Goal: Transaction & Acquisition: Purchase product/service

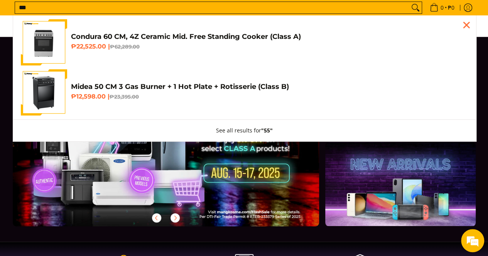
type input "***"
click at [409, 2] on button "Search" at bounding box center [415, 8] width 12 height 12
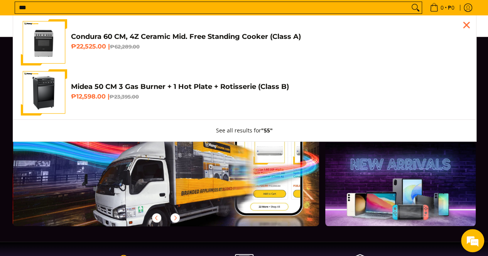
scroll to position [0, 307]
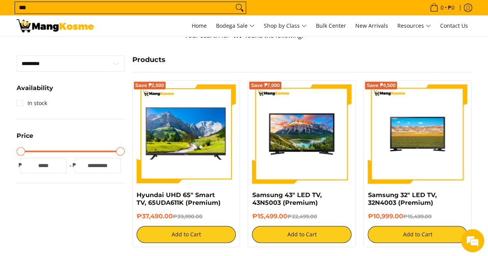
scroll to position [154, 0]
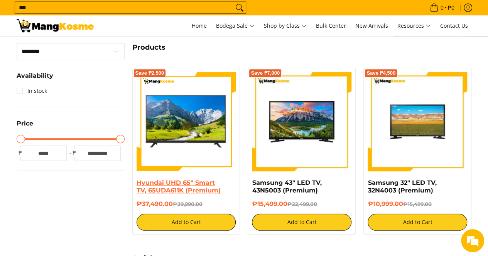
drag, startPoint x: 176, startPoint y: 207, endPoint x: 140, endPoint y: 187, distance: 41.2
click at [140, 187] on div "Hyundai UHD 65" Smart TV, 65UDA611K (Premium) ₱37,490.00 ₱39,990.00 Add to Cart" at bounding box center [186, 205] width 99 height 52
click at [131, 182] on div "Save ₱2,500 Hyundai UHD 65" Smart TV, 65UDA611K (Premium) ₱37,490.00 ₱39,990.00…" at bounding box center [186, 151] width 116 height 167
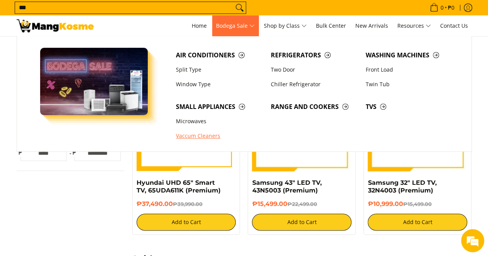
copy div "Hyundai UHD 65" Smart TV, 65UDA611K (Premium) ₱37,490.00"
